Goal: Information Seeking & Learning: Check status

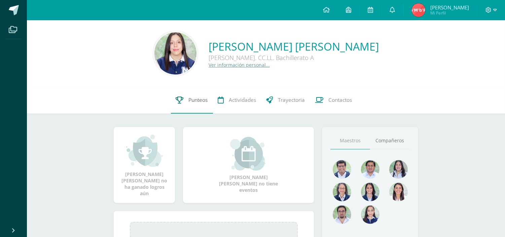
click at [172, 103] on link "Punteos" at bounding box center [192, 100] width 42 height 27
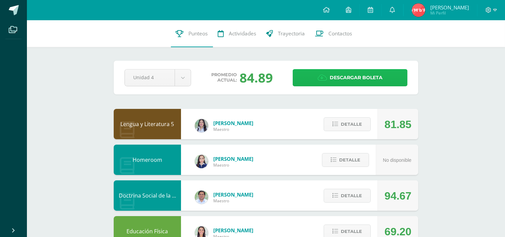
click at [371, 79] on span "Descargar boleta" at bounding box center [356, 77] width 53 height 16
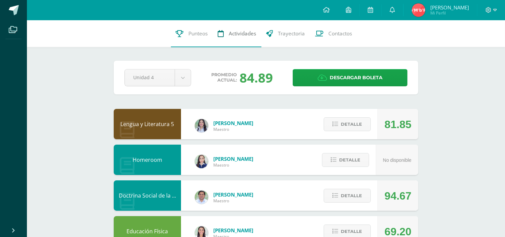
click at [231, 37] on span "Actividades" at bounding box center [242, 33] width 27 height 7
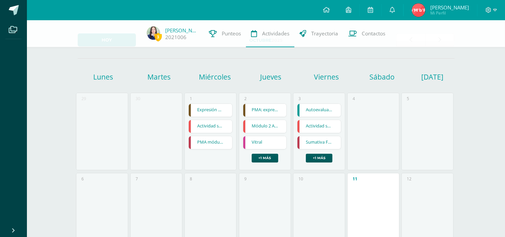
scroll to position [24, 0]
click at [317, 160] on link "+1 más" at bounding box center [319, 158] width 27 height 9
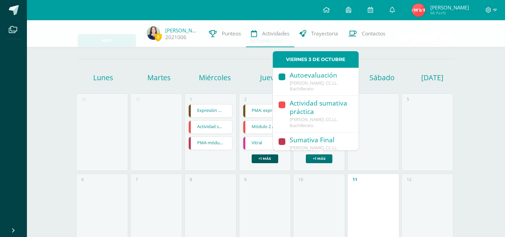
scroll to position [44, 0]
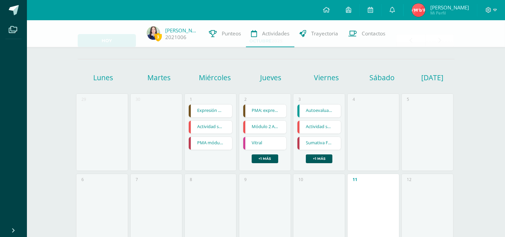
click at [415, 133] on div "5" at bounding box center [428, 131] width 52 height 77
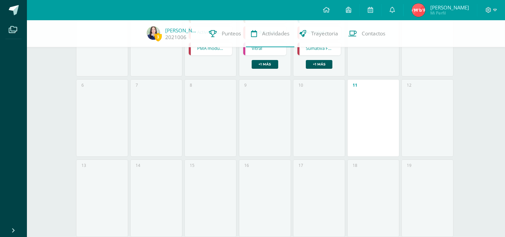
scroll to position [150, 0]
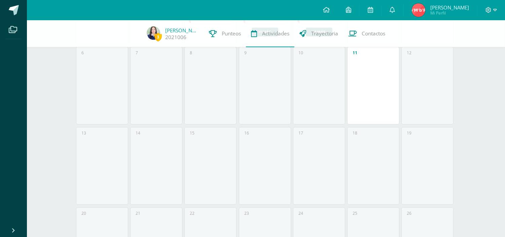
click at [373, 104] on div "11" at bounding box center [373, 85] width 52 height 77
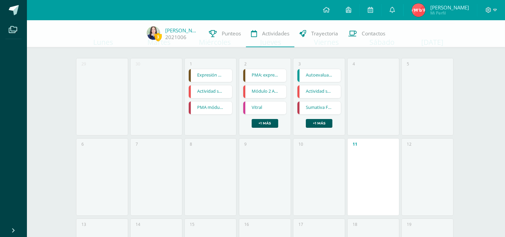
scroll to position [0, 0]
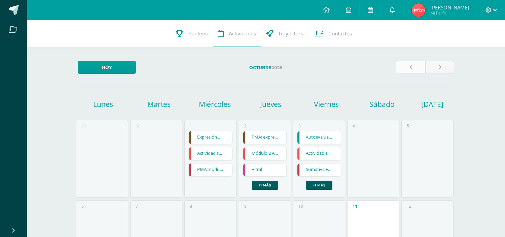
click at [414, 65] on link at bounding box center [410, 67] width 29 height 13
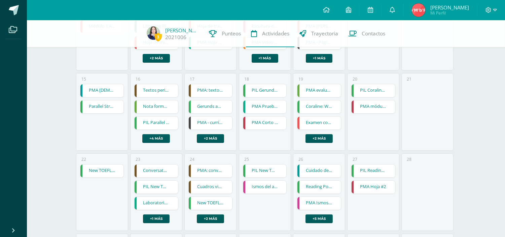
scroll to position [295, 0]
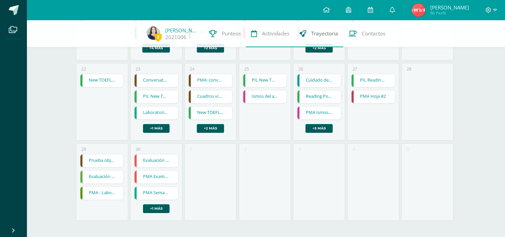
click at [309, 35] on link "Trayectoria" at bounding box center [319, 33] width 49 height 27
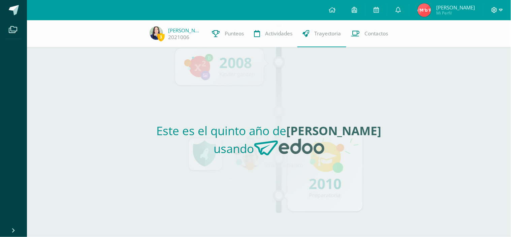
click at [499, 7] on span at bounding box center [496, 9] width 11 height 7
click at [465, 11] on span "Mi Perfil" at bounding box center [455, 13] width 39 height 6
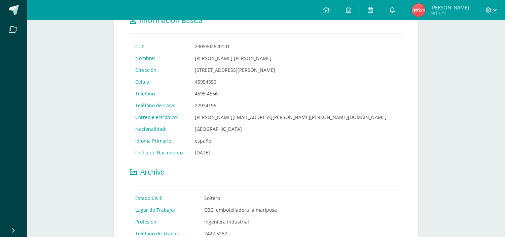
scroll to position [351, 0]
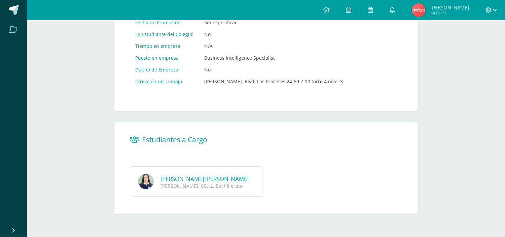
click at [10, 31] on icon at bounding box center [13, 29] width 8 height 7
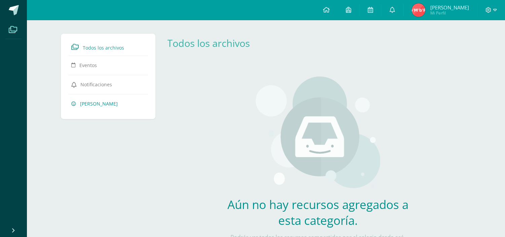
click at [96, 100] on span "[PERSON_NAME]" at bounding box center [99, 103] width 38 height 6
click at [96, 80] on link "Notificaciones" at bounding box center [108, 84] width 73 height 12
click at [100, 63] on link "Eventos" at bounding box center [108, 65] width 73 height 12
click at [113, 46] on span "Todos los archivos" at bounding box center [103, 47] width 41 height 6
click at [17, 12] on span at bounding box center [14, 10] width 10 height 10
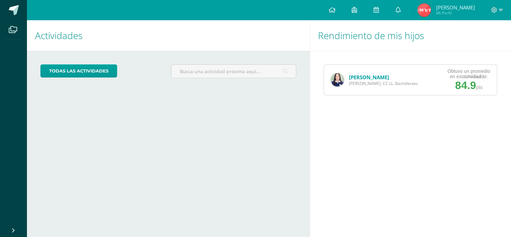
click at [339, 86] on div "[PERSON_NAME] [PERSON_NAME]. CC.LL. Bachillerato" at bounding box center [374, 80] width 101 height 30
click at [338, 72] on div "Karla Alvizures Quinto Bach. CC.LL. Bachillerato" at bounding box center [374, 80] width 101 height 30
click at [335, 85] on img at bounding box center [337, 79] width 13 height 13
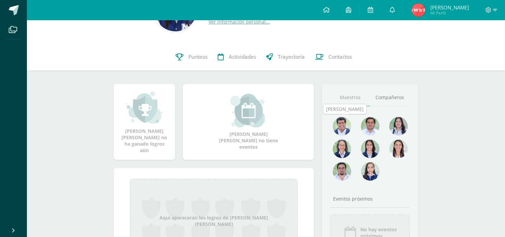
scroll to position [42, 0]
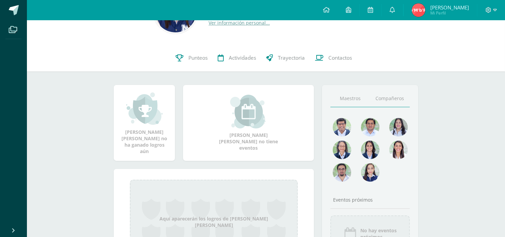
click at [391, 106] on link "Compañeros" at bounding box center [390, 98] width 40 height 17
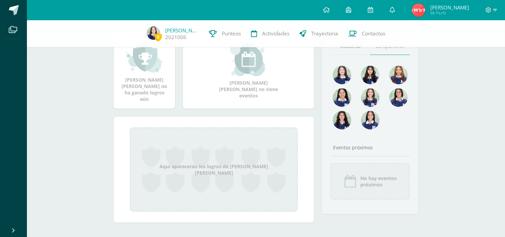
scroll to position [0, 0]
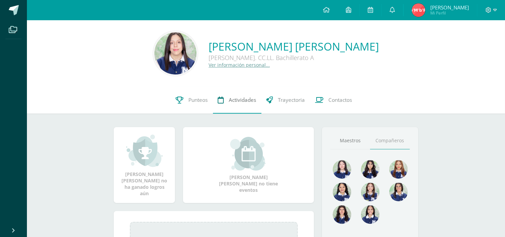
click at [236, 99] on span "Actividades" at bounding box center [242, 99] width 27 height 7
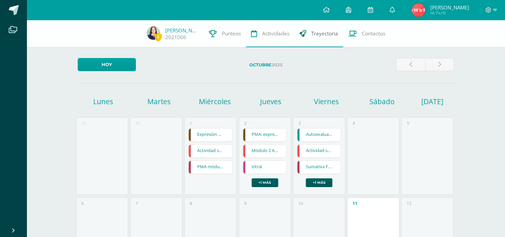
click at [334, 32] on span "Trayectoria" at bounding box center [324, 33] width 27 height 7
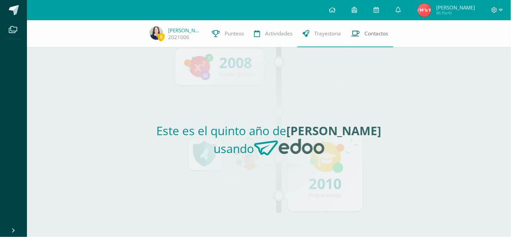
click at [377, 28] on link "Contactos" at bounding box center [369, 33] width 47 height 27
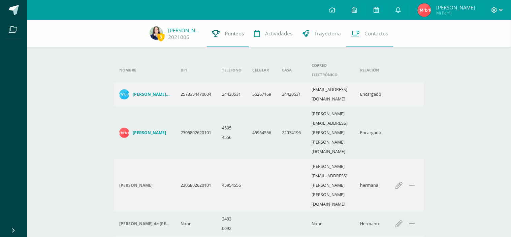
click at [229, 32] on span "Punteos" at bounding box center [234, 33] width 19 height 7
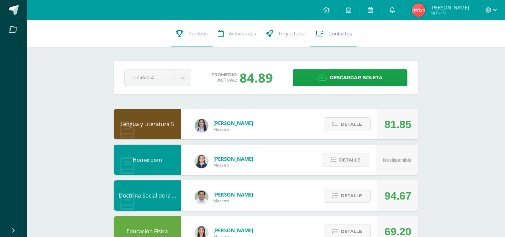
click at [345, 36] on span "Contactos" at bounding box center [341, 33] width 24 height 7
click at [297, 34] on span "Trayectoria" at bounding box center [291, 33] width 27 height 7
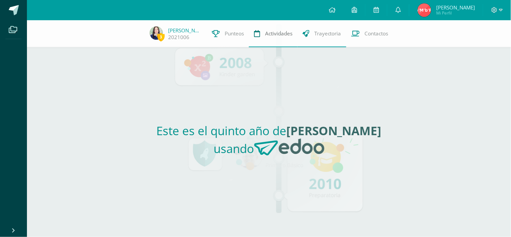
click at [275, 32] on span "Actividades" at bounding box center [278, 33] width 27 height 7
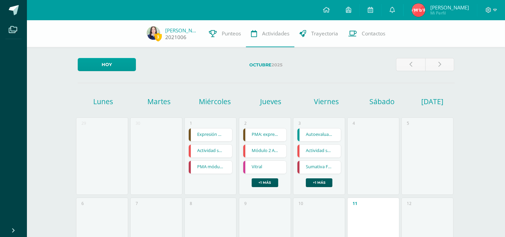
click at [156, 38] on span "3" at bounding box center [158, 37] width 7 height 8
click at [156, 35] on span "3" at bounding box center [158, 37] width 7 height 8
click at [237, 31] on span "Punteos" at bounding box center [231, 33] width 19 height 7
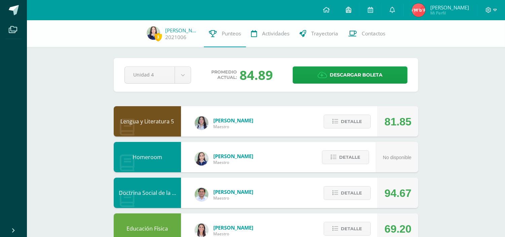
click at [357, 6] on link at bounding box center [349, 10] width 22 height 20
click at [376, 5] on link at bounding box center [371, 10] width 22 height 20
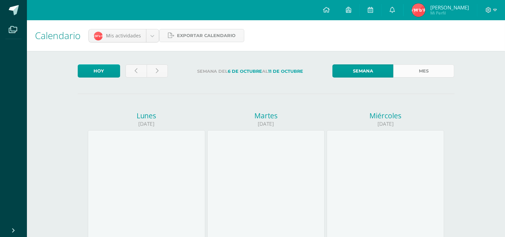
click at [424, 72] on link "Mes" at bounding box center [424, 70] width 61 height 13
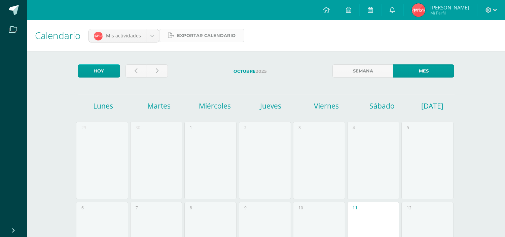
click at [196, 33] on span "Exportar calendario" at bounding box center [206, 35] width 59 height 12
click at [398, 10] on link at bounding box center [393, 10] width 22 height 20
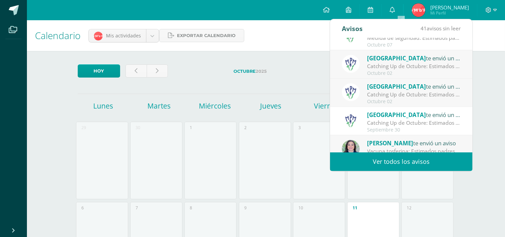
scroll to position [45, 0]
click at [416, 83] on div "Colegio Monte te envió un aviso" at bounding box center [415, 85] width 94 height 9
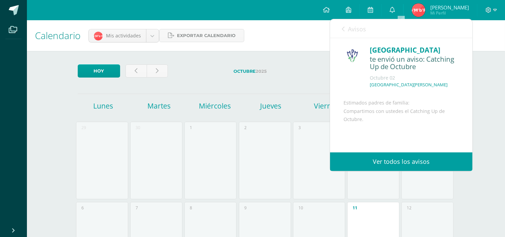
scroll to position [65, 0]
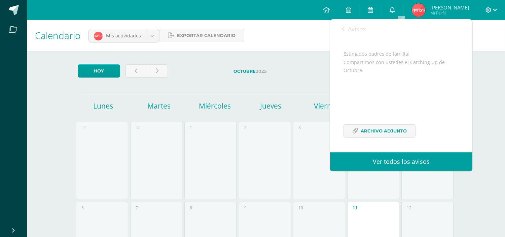
click at [386, 138] on div "Estimados padres de familia: Compartimos con ustedes el Catching Up de Octubre.…" at bounding box center [401, 98] width 115 height 96
click at [382, 132] on span "Archivo Adjunto" at bounding box center [384, 131] width 46 height 12
